Goal: Transaction & Acquisition: Subscribe to service/newsletter

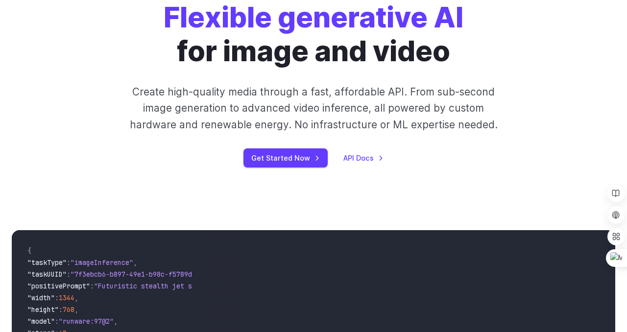
scroll to position [26, 0]
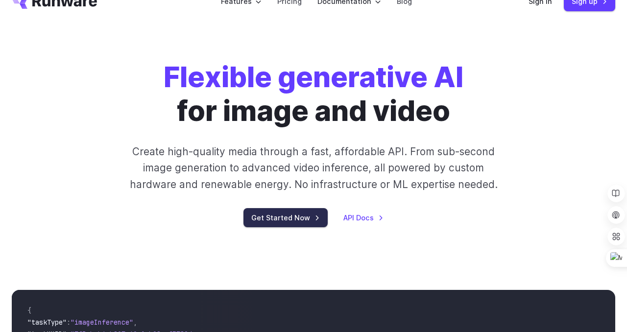
click at [288, 214] on link "Get Started Now" at bounding box center [285, 217] width 84 height 19
